Goal: Register for event/course

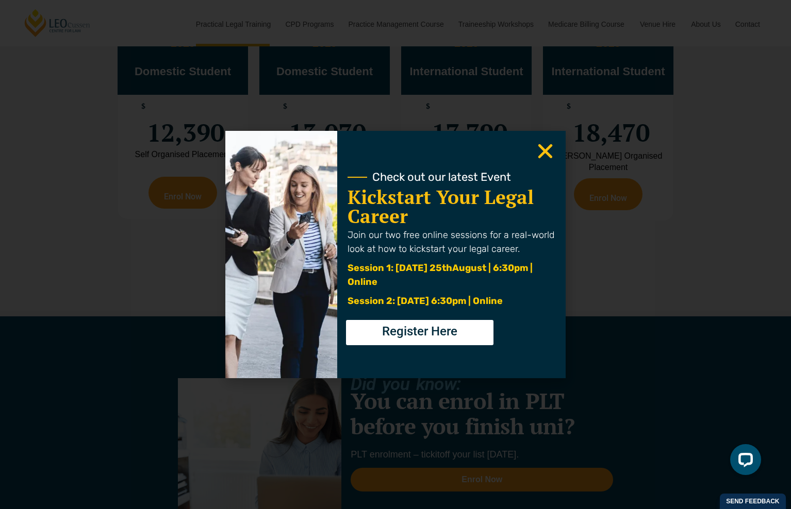
scroll to position [2164, 0]
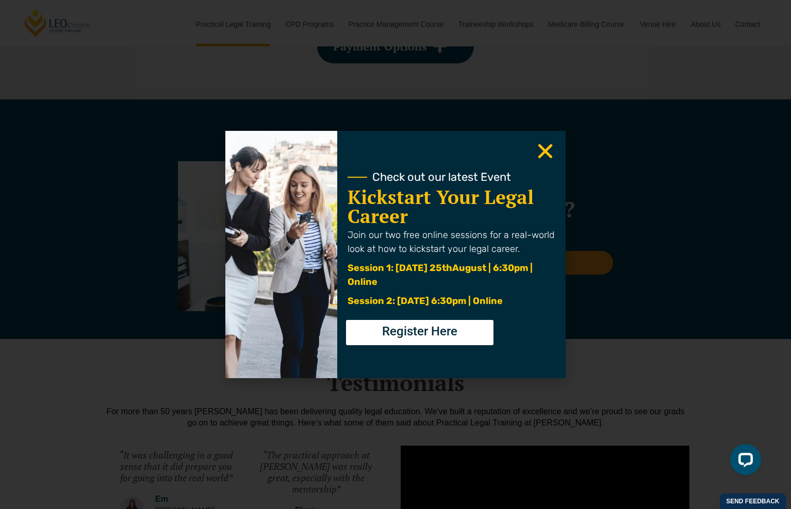
click at [587, 405] on div "Check out our latest Event Kickstart Your Legal Career Join our two free online…" at bounding box center [395, 254] width 791 height 509
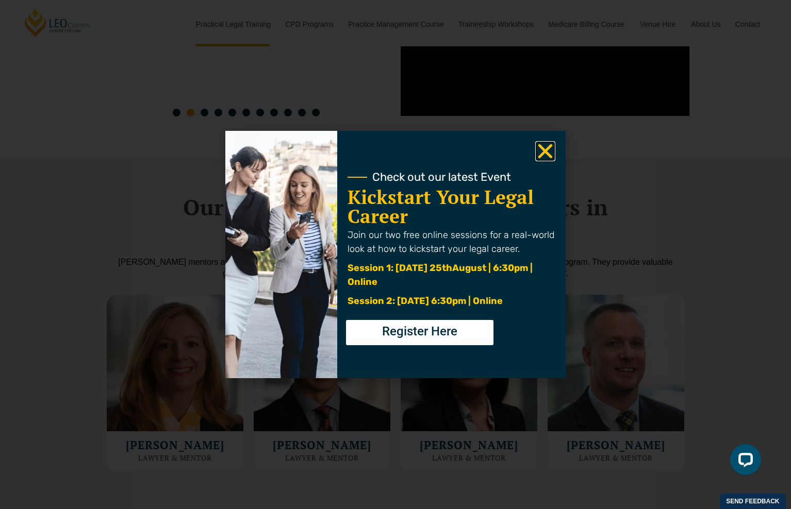
scroll to position [2738, 0]
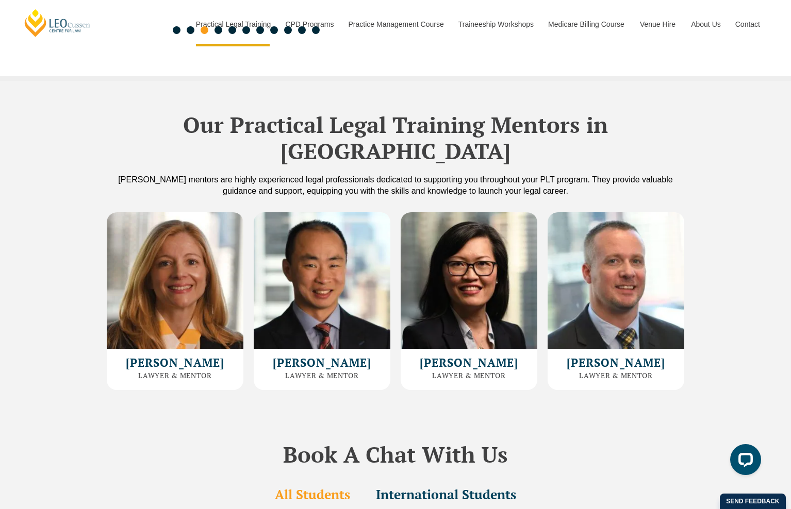
click at [549, 174] on div "Leo Cussen’s mentors are highly experienced legal professionals dedicated to su…" at bounding box center [396, 185] width 588 height 23
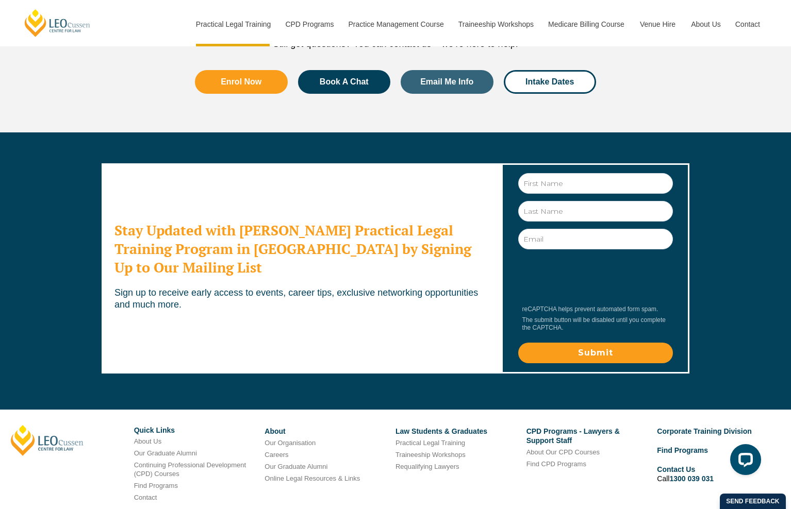
scroll to position [5593, 0]
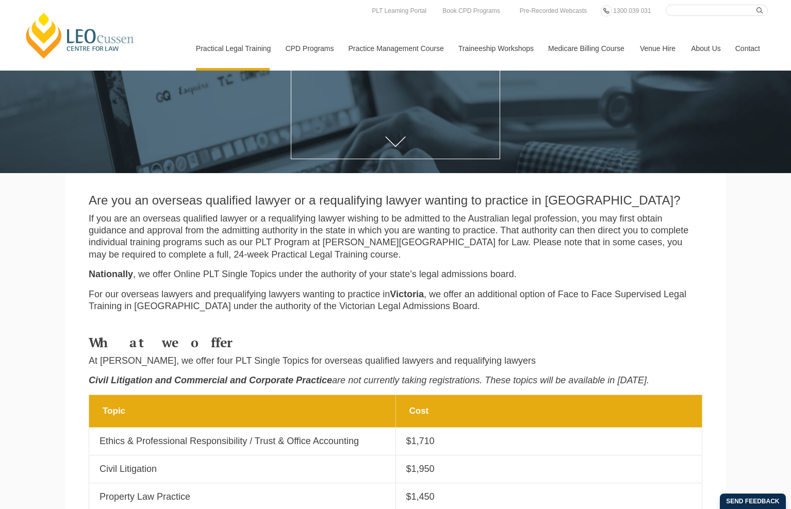
click at [701, 4] on header "Leo Cussen Centre for Law Search here Practical Legal Training Our Practical Le…" at bounding box center [395, 35] width 791 height 71
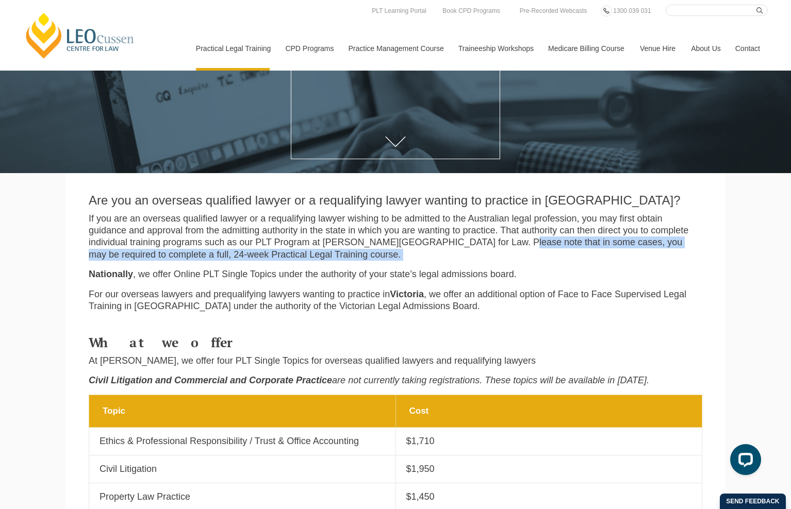
drag, startPoint x: 414, startPoint y: 239, endPoint x: 585, endPoint y: 261, distance: 172.1
click at [587, 262] on div "Are you an overseas qualified lawyer or a requalifying lawyer wanting to practi…" at bounding box center [395, 252] width 629 height 137
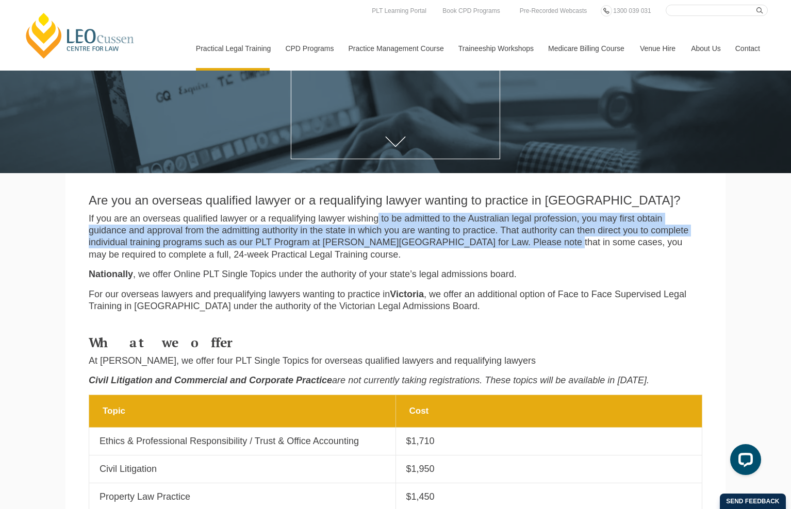
drag, startPoint x: 364, startPoint y: 219, endPoint x: 459, endPoint y: 246, distance: 98.7
click at [459, 246] on p "If you are an overseas qualified lawyer or a requalifying lawyer wishing to be …" at bounding box center [396, 237] width 614 height 48
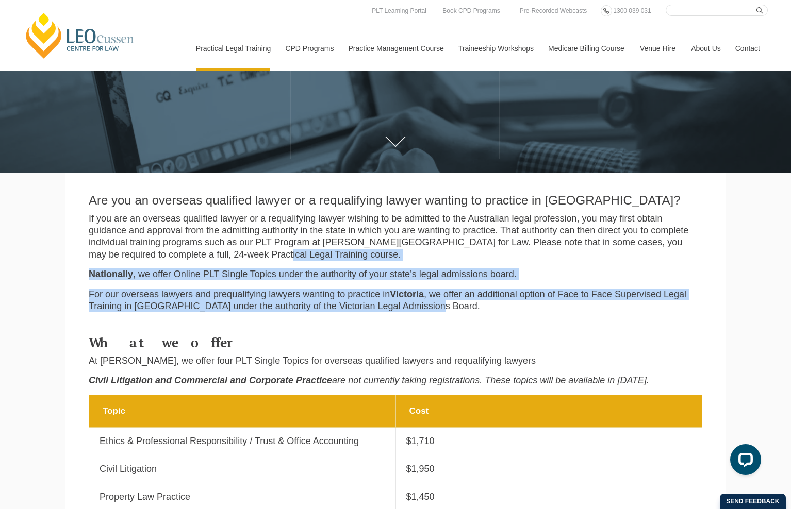
drag, startPoint x: 156, startPoint y: 257, endPoint x: 411, endPoint y: 311, distance: 260.4
click at [411, 311] on div "Are you an overseas qualified lawyer or a requalifying lawyer wanting to practi…" at bounding box center [395, 252] width 629 height 137
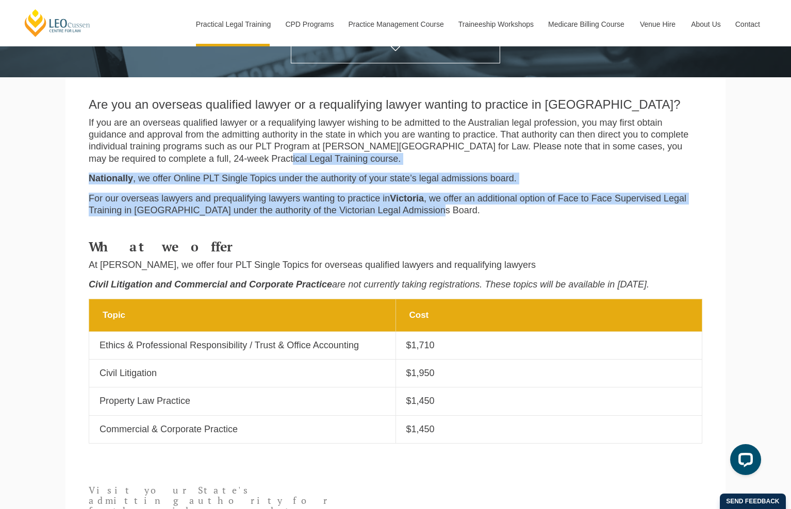
scroll to position [242, 0]
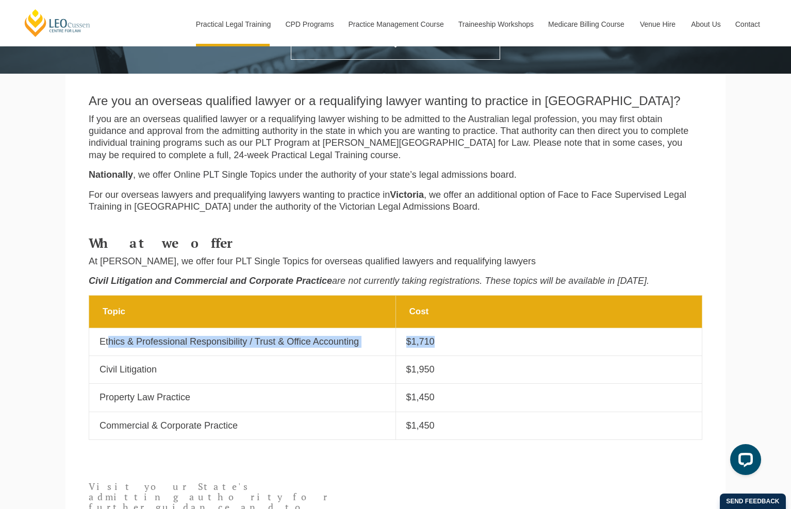
drag, startPoint x: 110, startPoint y: 335, endPoint x: 486, endPoint y: 335, distance: 376.4
click at [486, 335] on tr "Topic Ethics & Professional Responsibility / Trust & Office Accounting Cost $1,…" at bounding box center [395, 342] width 613 height 28
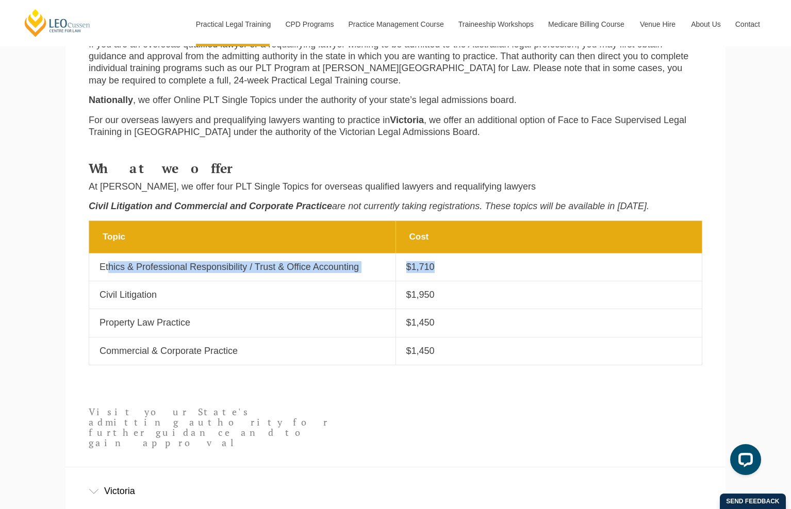
scroll to position [194, 0]
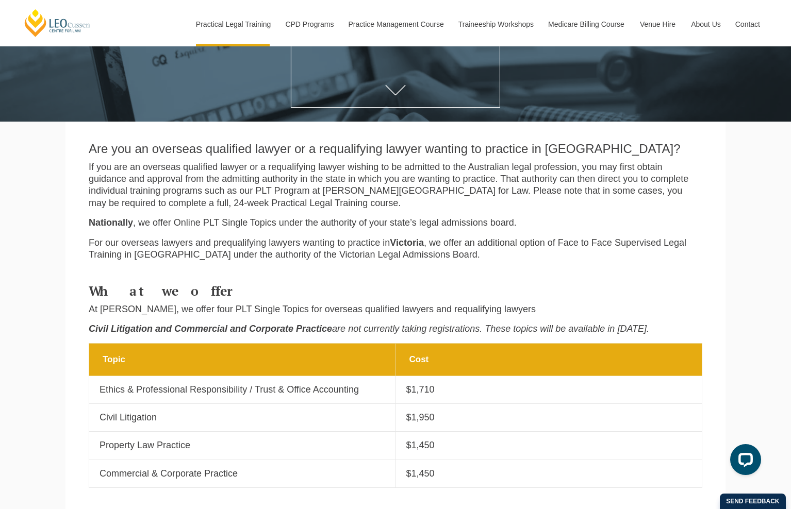
click at [466, 353] on th "Cost" at bounding box center [548, 359] width 307 height 32
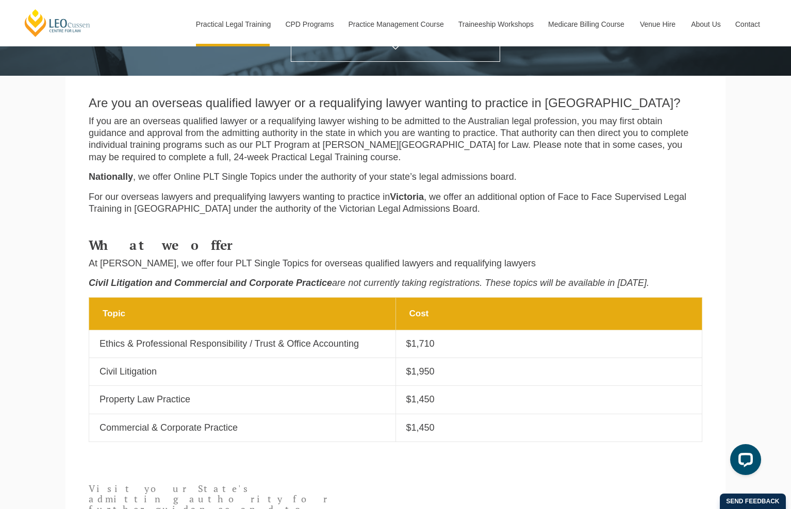
scroll to position [247, 0]
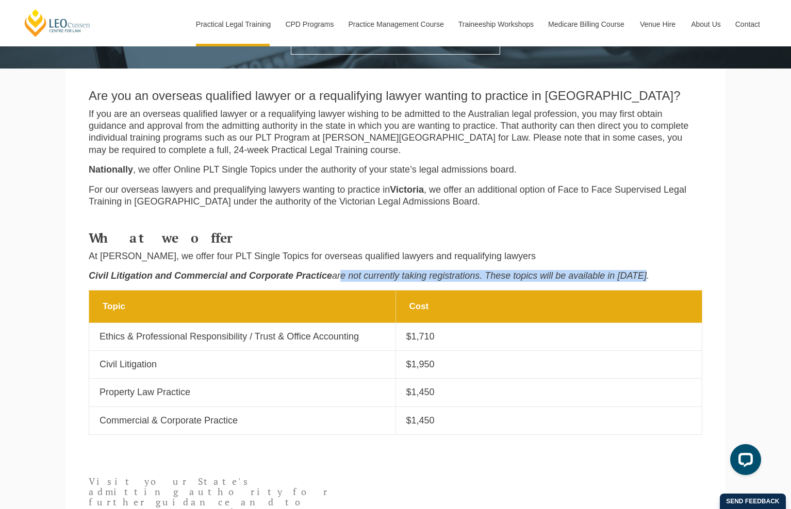
drag, startPoint x: 340, startPoint y: 274, endPoint x: 662, endPoint y: 275, distance: 321.2
click at [662, 275] on p "Civil Litigation and Commercial and Corporate Practice are not currently taking…" at bounding box center [396, 276] width 614 height 12
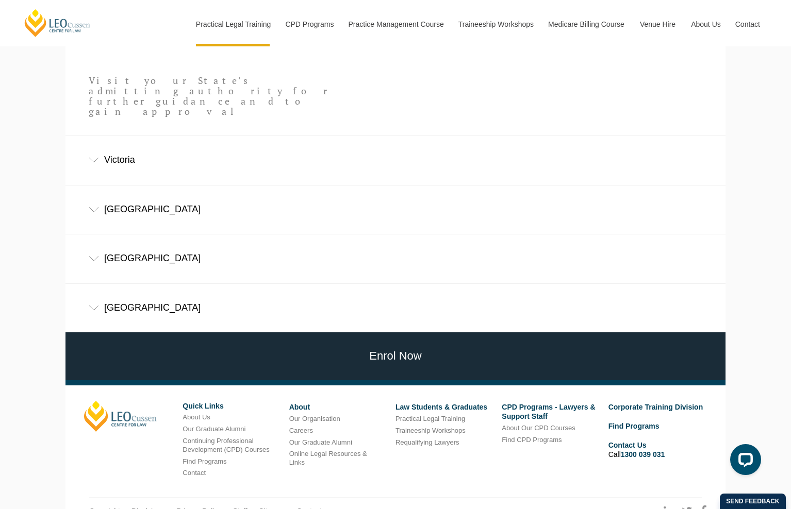
scroll to position [662, 0]
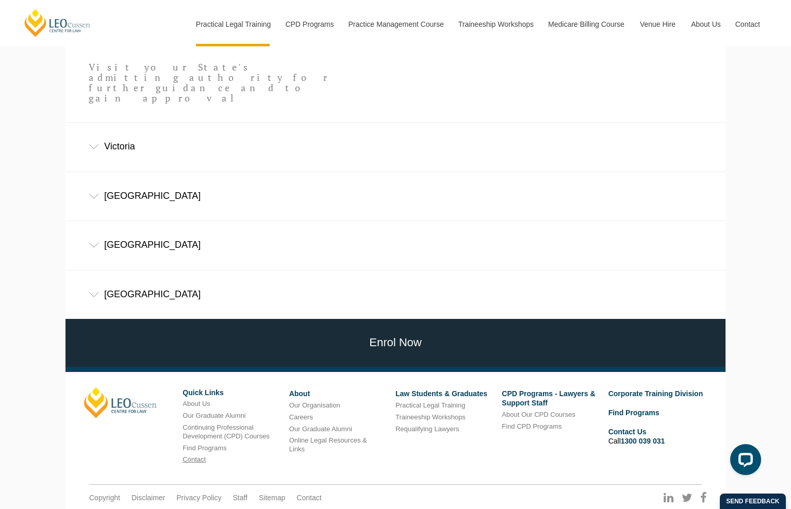
click at [183, 456] on link "Contact" at bounding box center [194, 460] width 23 height 8
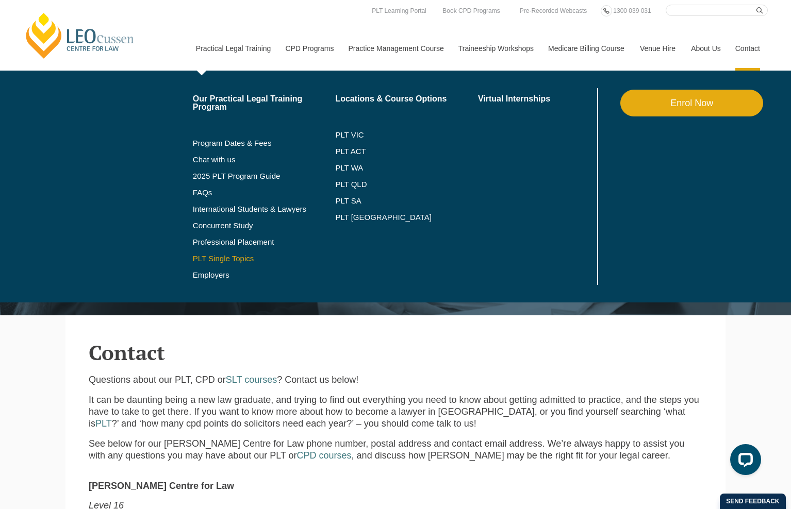
click at [224, 260] on link "PLT Single Topics" at bounding box center [264, 259] width 143 height 8
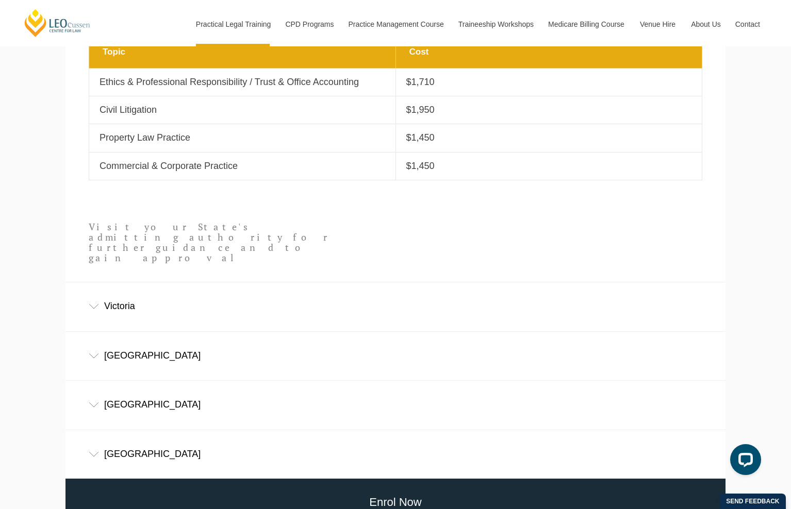
scroll to position [543, 0]
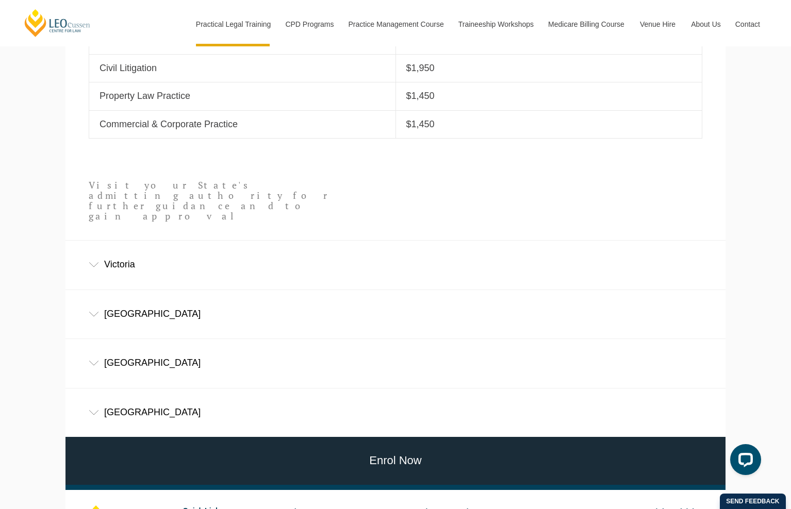
click at [163, 241] on div "Victoria" at bounding box center [395, 265] width 660 height 48
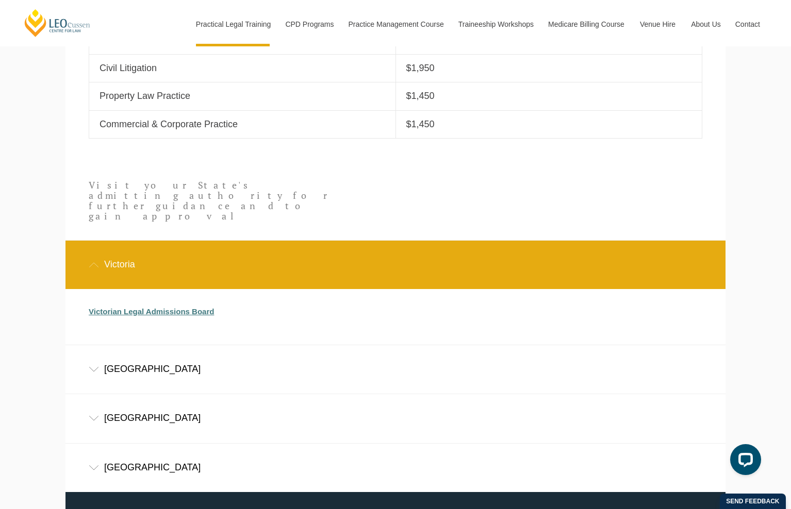
click at [166, 307] on link "Victorian Legal Admissions Board" at bounding box center [151, 311] width 125 height 9
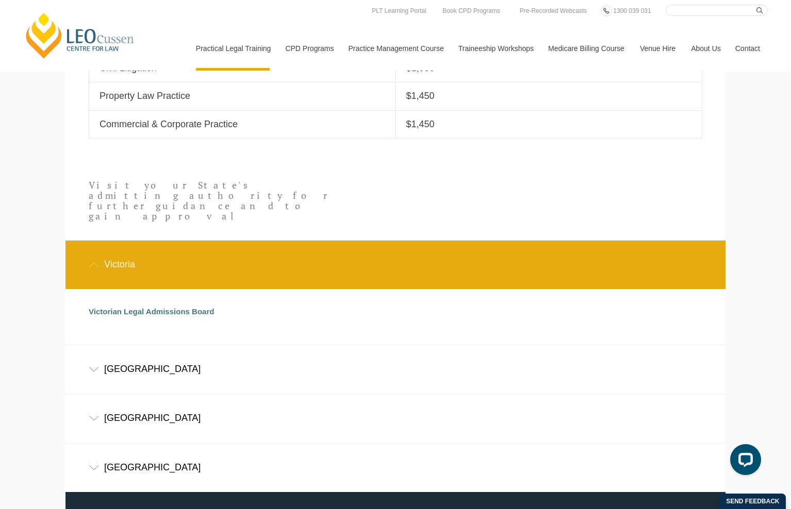
click at [139, 289] on div "Victorian Legal Admissions Board" at bounding box center [388, 317] width 614 height 56
click at [140, 307] on link "Victorian Legal Admissions Board" at bounding box center [151, 311] width 125 height 9
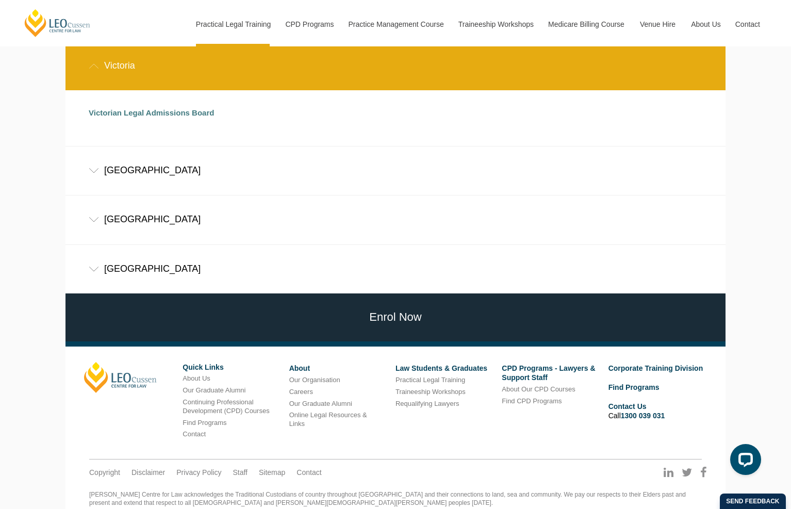
scroll to position [742, 0]
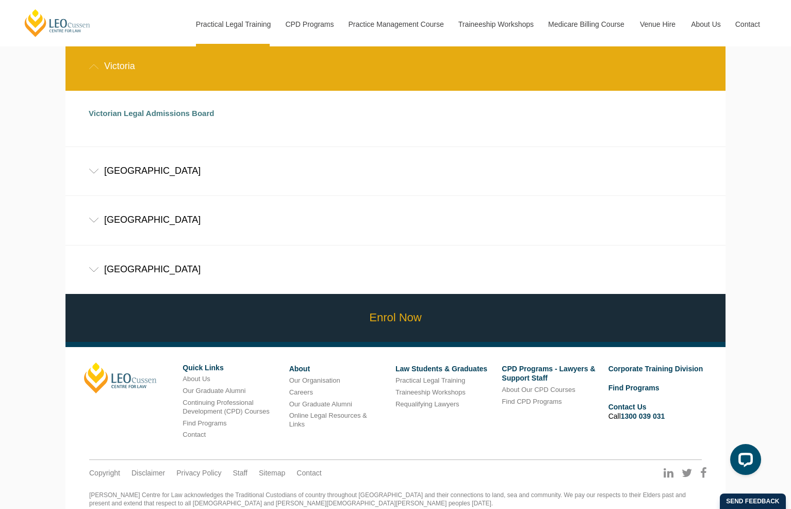
click at [398, 310] on link "Enrol Now" at bounding box center [395, 318] width 665 height 48
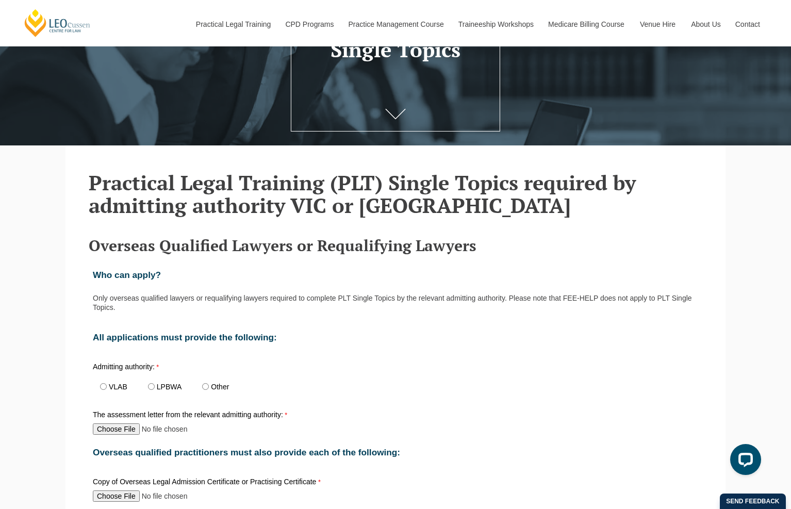
scroll to position [359, 0]
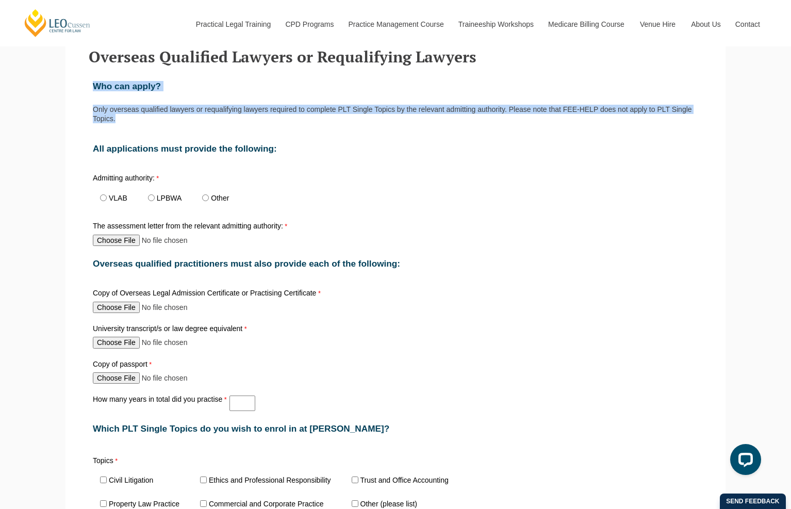
drag, startPoint x: 95, startPoint y: 89, endPoint x: 716, endPoint y: 110, distance: 621.1
drag, startPoint x: 715, startPoint y: 110, endPoint x: 112, endPoint y: 56, distance: 605.7
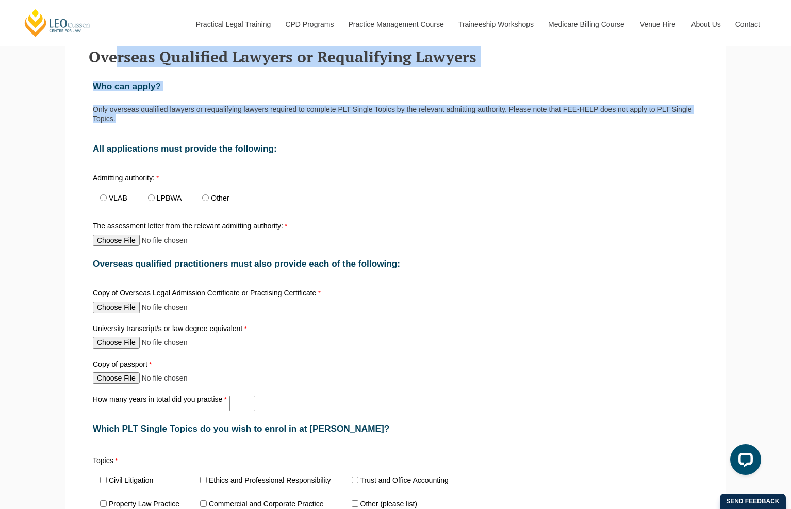
click at [91, 84] on div "Who can apply?" at bounding box center [396, 86] width 614 height 31
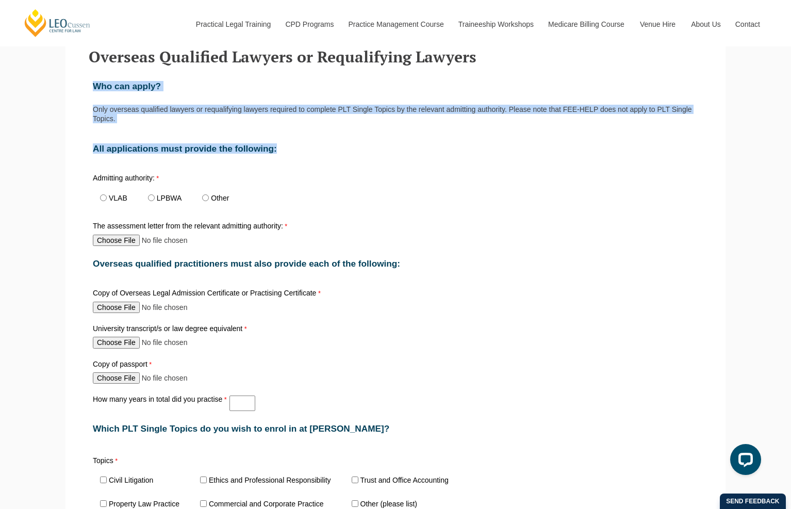
drag, startPoint x: 287, startPoint y: 141, endPoint x: 76, endPoint y: 70, distance: 221.9
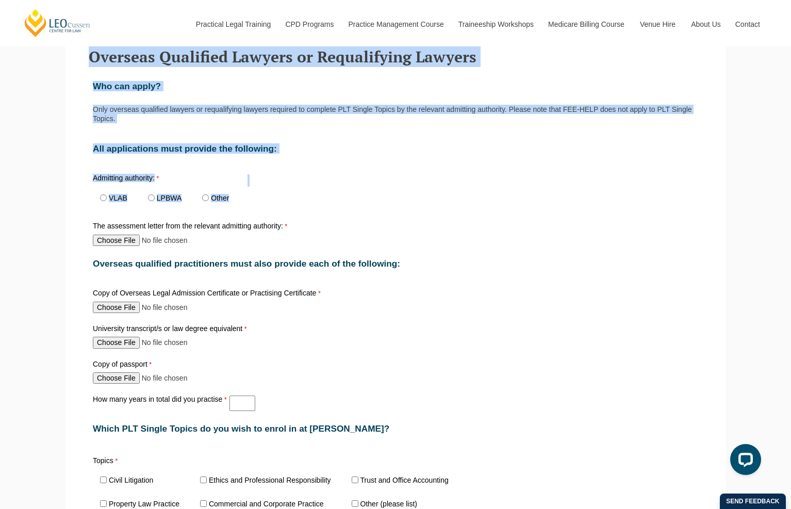
drag, startPoint x: 76, startPoint y: 55, endPoint x: 246, endPoint y: 184, distance: 213.8
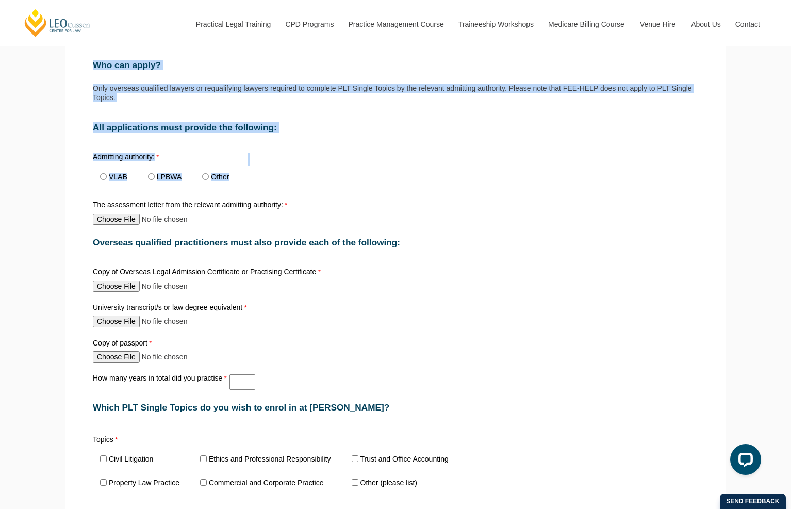
scroll to position [382, 0]
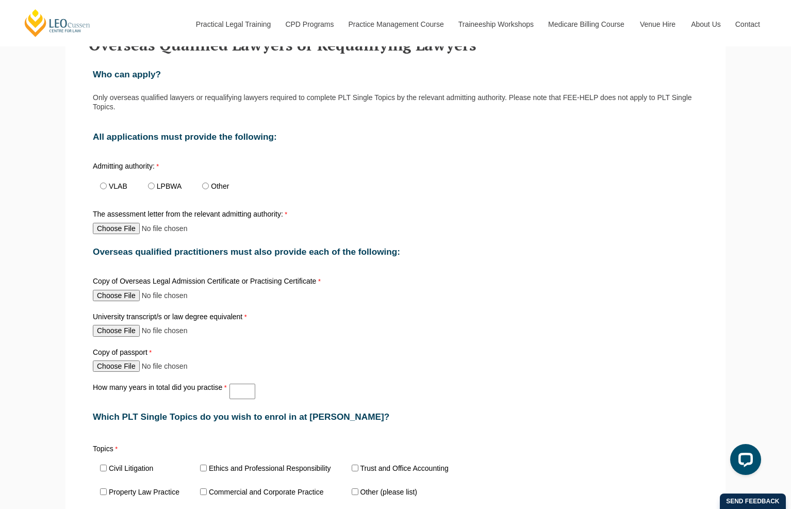
scroll to position [369, 0]
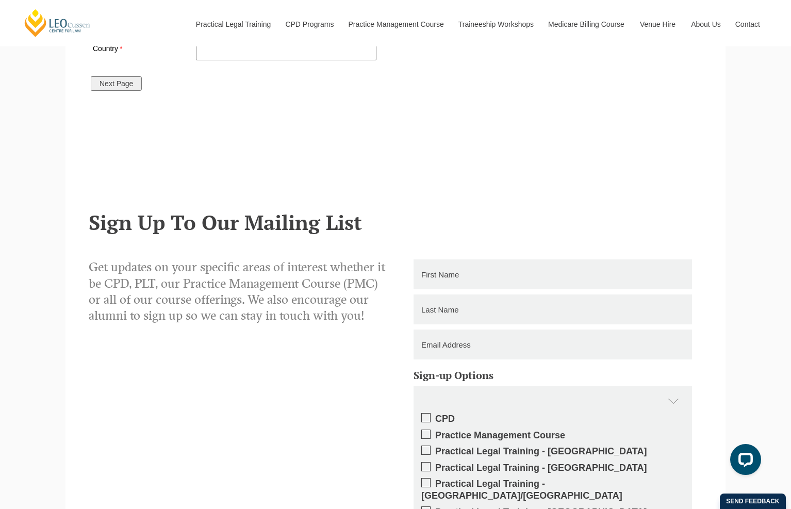
scroll to position [1002, 0]
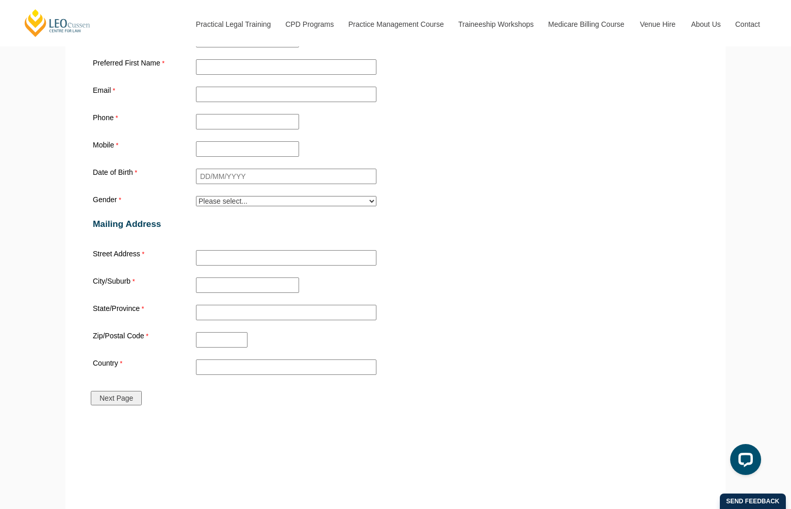
click at [118, 391] on input "Next Page" at bounding box center [116, 398] width 51 height 14
